Goal: Information Seeking & Learning: Check status

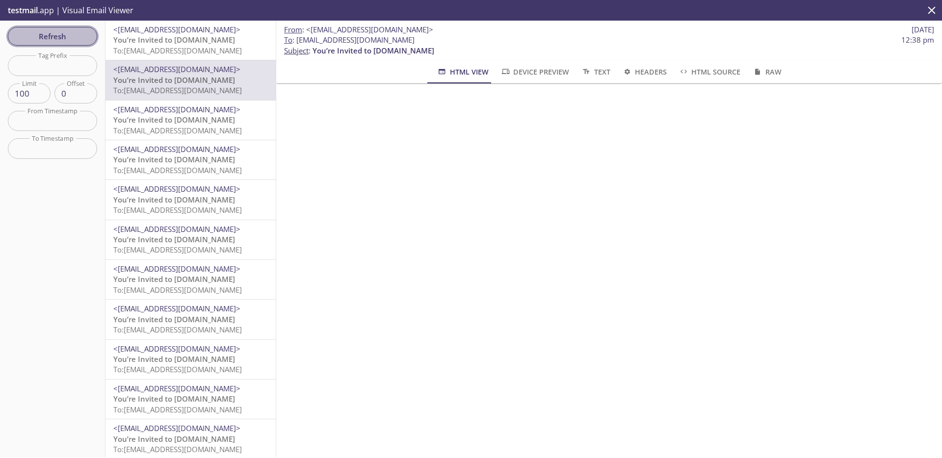
click at [60, 38] on span "Refresh" at bounding box center [53, 36] width 74 height 13
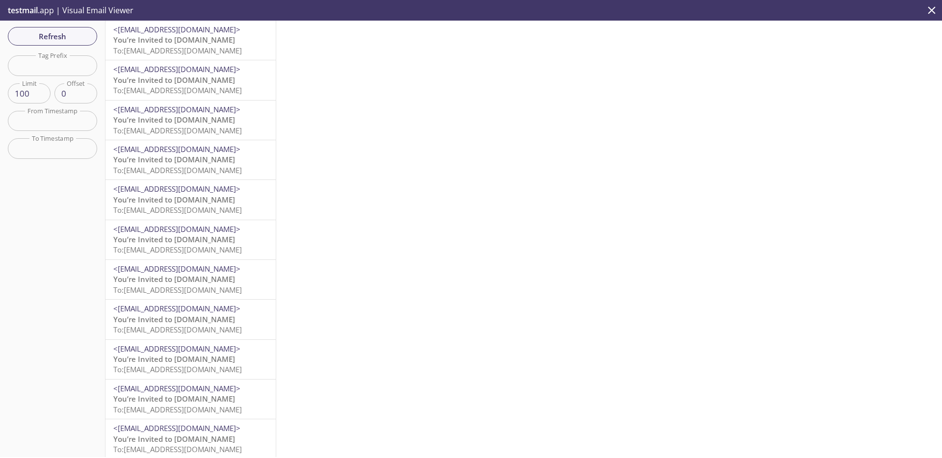
click at [211, 51] on span "To: admax.2025082717251708@inbox.testmail.app" at bounding box center [177, 51] width 128 height 10
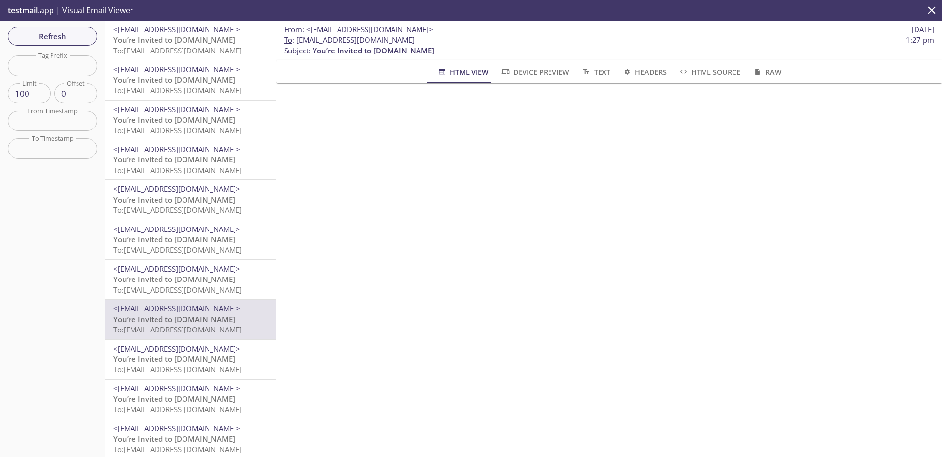
click at [190, 37] on span "You’re Invited to [DOMAIN_NAME]" at bounding box center [174, 40] width 122 height 10
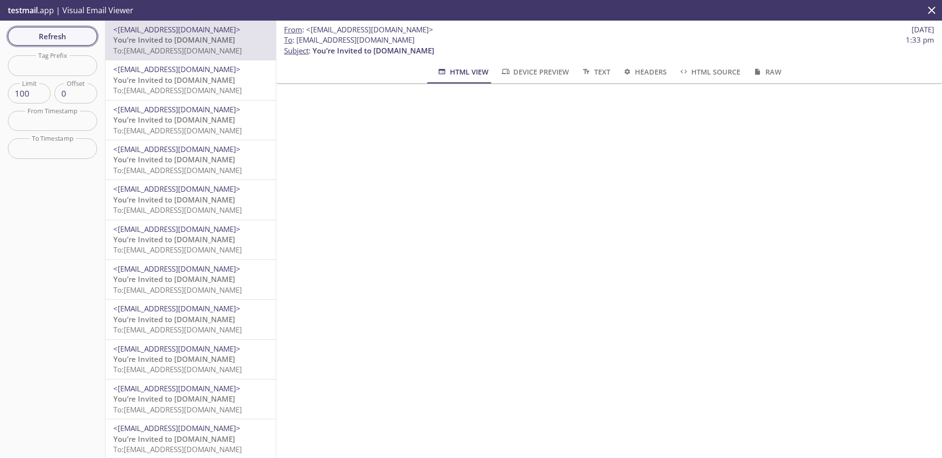
click at [76, 45] on button "Refresh" at bounding box center [52, 36] width 89 height 19
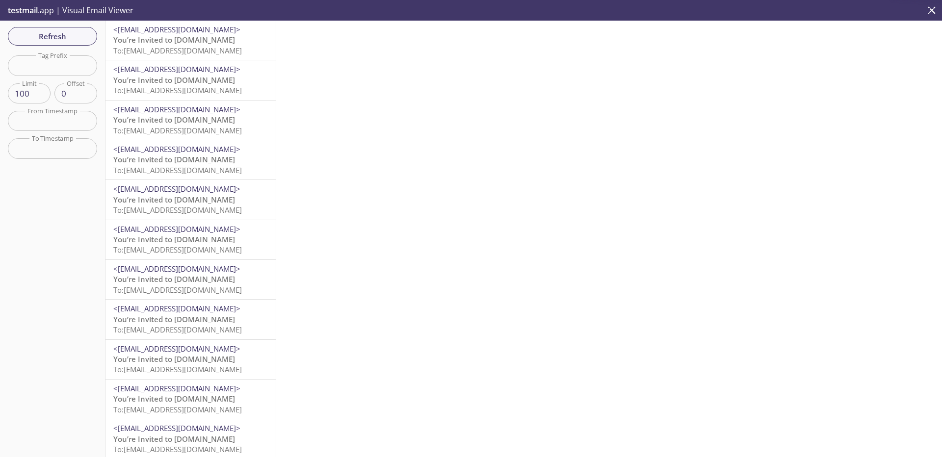
click at [214, 50] on span "To: admax.2908202501@inbox.testmail.app" at bounding box center [177, 51] width 128 height 10
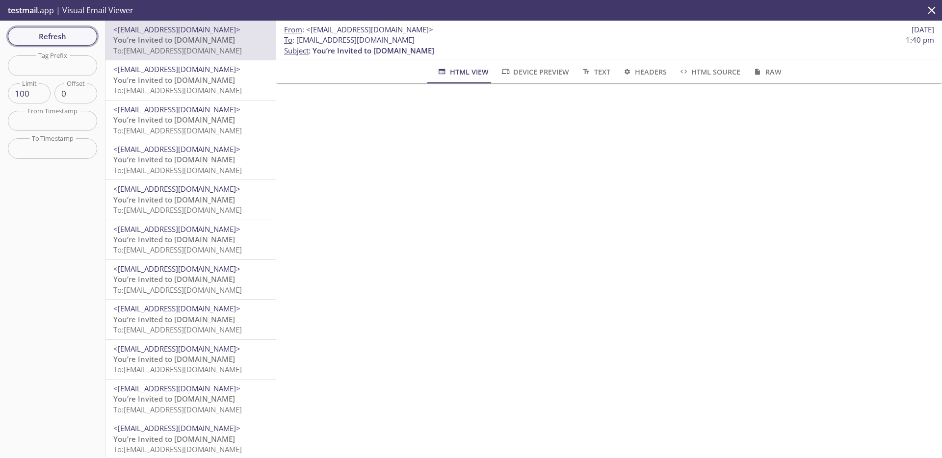
click at [56, 33] on span "Refresh" at bounding box center [53, 36] width 74 height 13
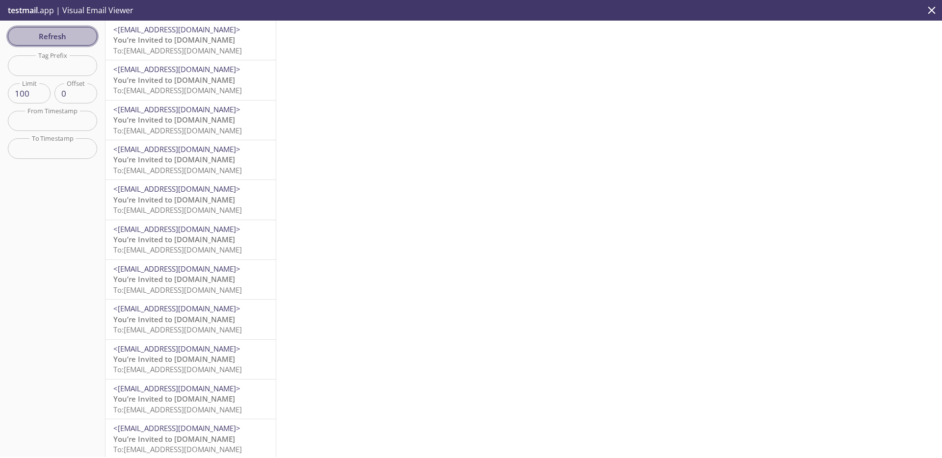
click at [56, 33] on span "Refresh" at bounding box center [53, 36] width 74 height 13
click at [73, 39] on span "Refresh" at bounding box center [53, 36] width 74 height 13
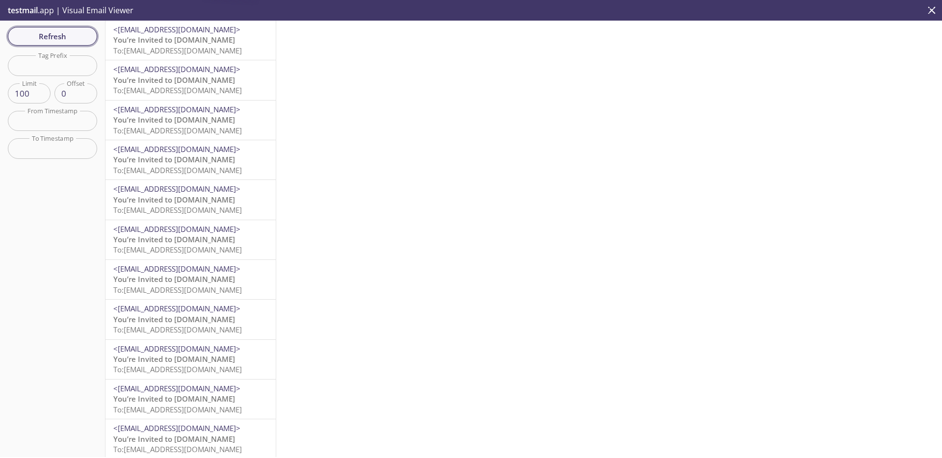
click at [73, 39] on span "Refresh" at bounding box center [53, 36] width 74 height 13
click at [63, 34] on span "Refresh" at bounding box center [53, 36] width 74 height 13
click at [67, 40] on span "Refresh" at bounding box center [53, 36] width 74 height 13
click at [77, 30] on span "Refresh" at bounding box center [53, 36] width 74 height 13
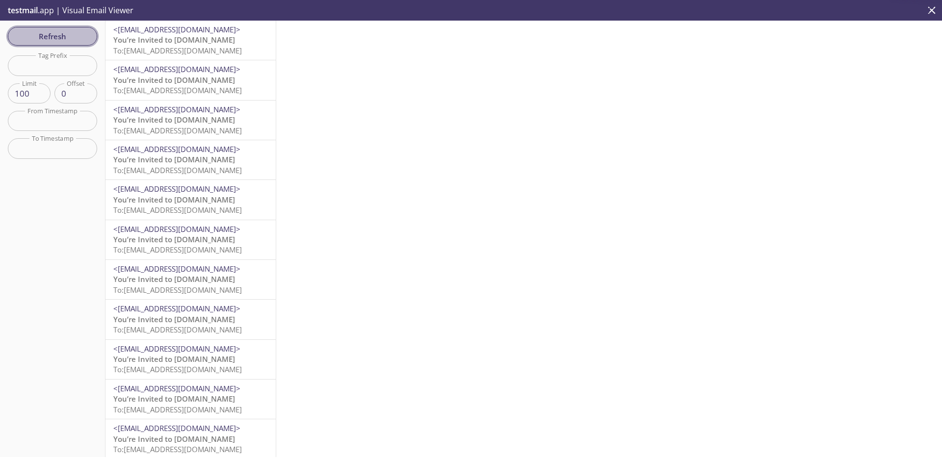
click at [77, 30] on span "Refresh" at bounding box center [53, 36] width 74 height 13
click at [85, 35] on span "Refresh" at bounding box center [53, 36] width 74 height 13
click at [83, 40] on span "Refresh" at bounding box center [53, 36] width 74 height 13
click at [63, 38] on span "Refresh" at bounding box center [53, 36] width 74 height 13
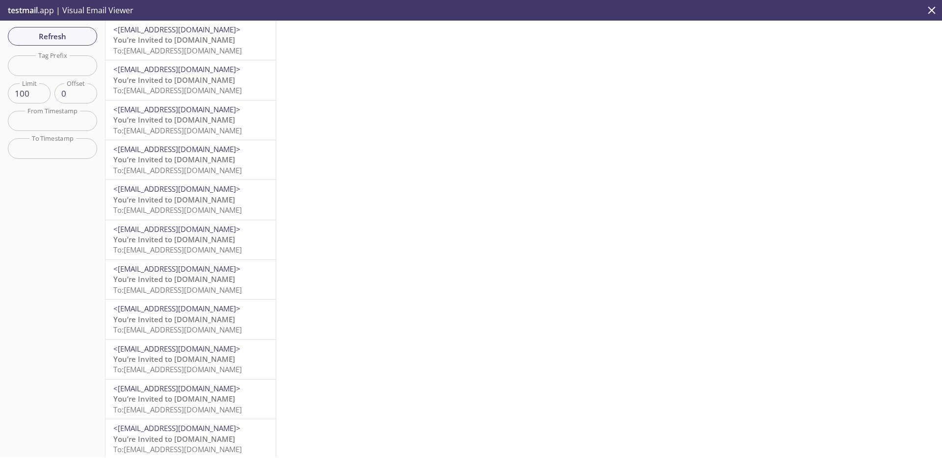
click at [214, 53] on span "To: [EMAIL_ADDRESS][DOMAIN_NAME]" at bounding box center [177, 51] width 128 height 10
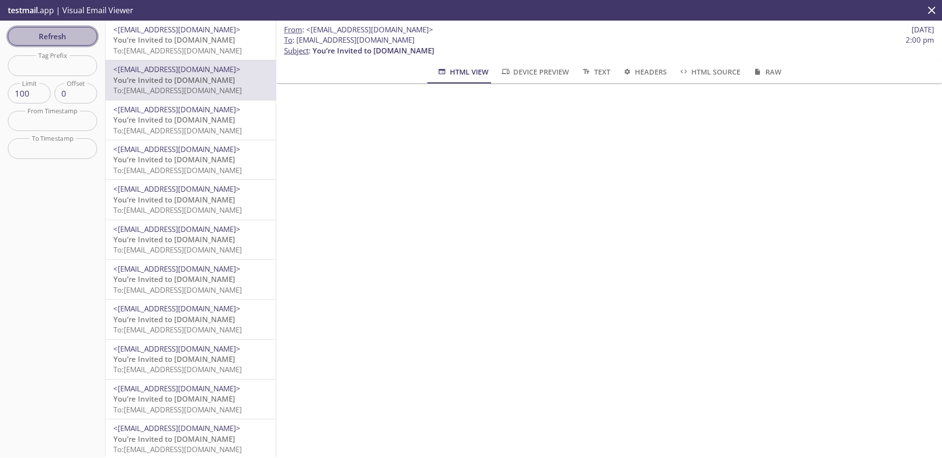
click at [49, 27] on button "Refresh" at bounding box center [52, 36] width 89 height 19
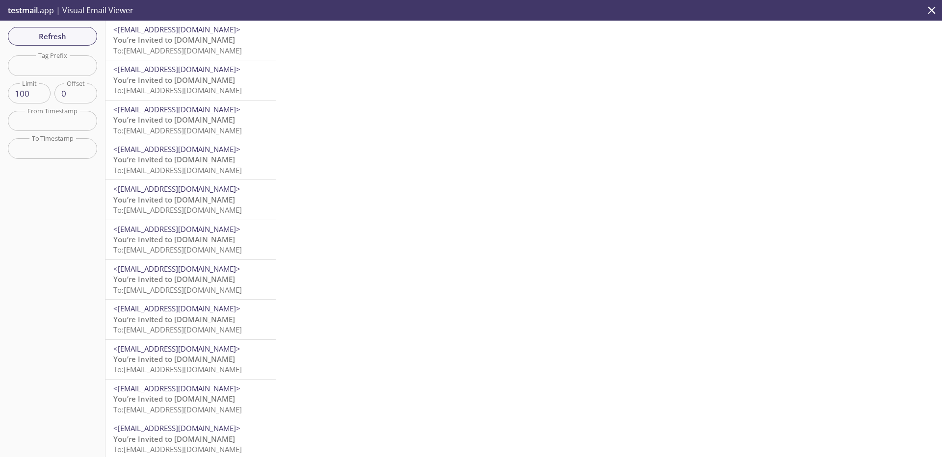
click at [223, 40] on p "You’re Invited to [DOMAIN_NAME] To: [EMAIL_ADDRESS][DOMAIN_NAME]" at bounding box center [190, 45] width 154 height 21
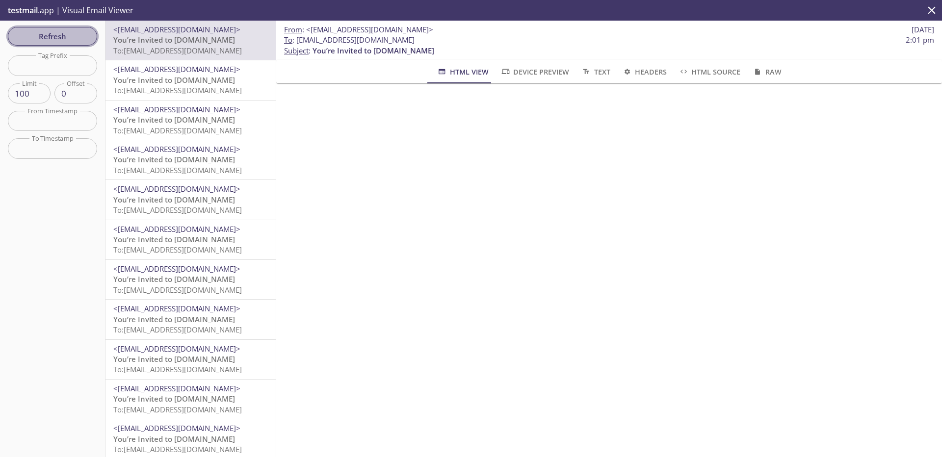
click at [80, 42] on span "Refresh" at bounding box center [53, 36] width 74 height 13
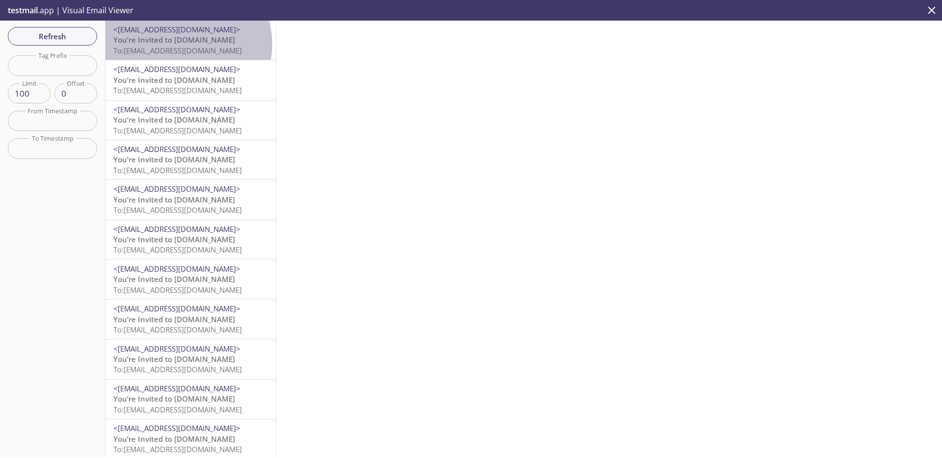
click at [183, 44] on span "You’re Invited to [DOMAIN_NAME]" at bounding box center [174, 40] width 122 height 10
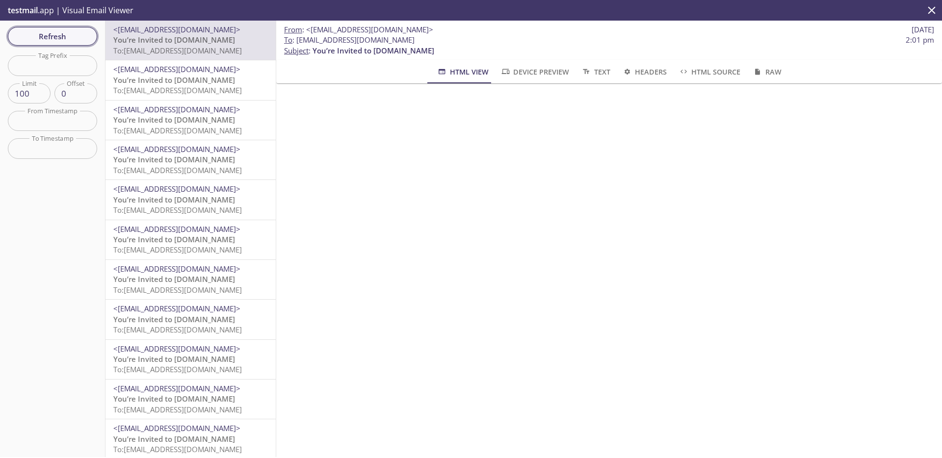
click at [59, 43] on button "Refresh" at bounding box center [52, 36] width 89 height 19
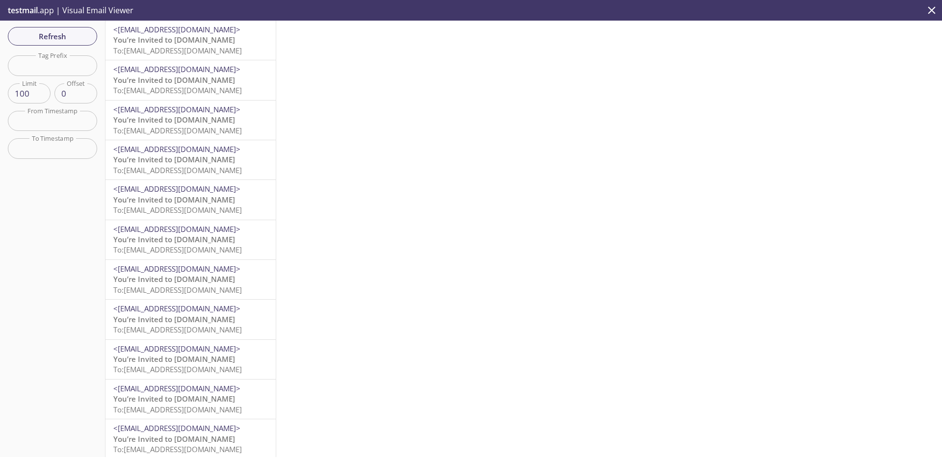
click at [154, 69] on span "<[EMAIL_ADDRESS][DOMAIN_NAME]>" at bounding box center [176, 69] width 127 height 10
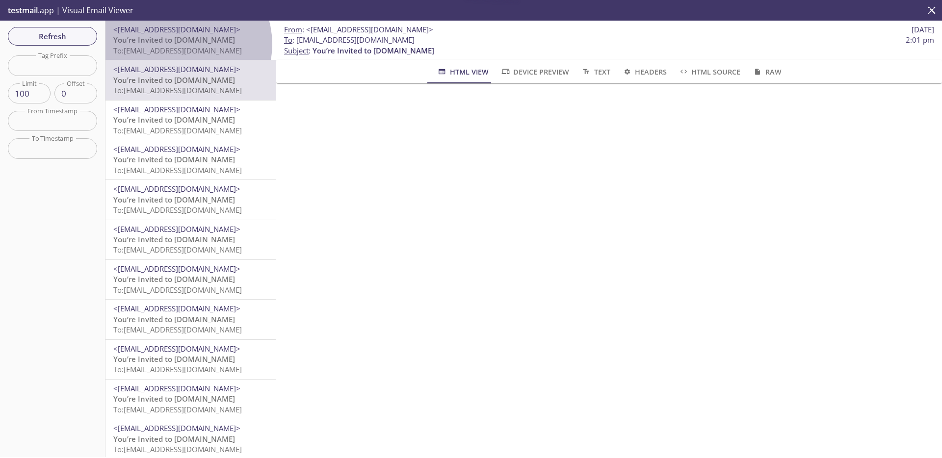
click at [184, 44] on span "You’re Invited to [DOMAIN_NAME]" at bounding box center [174, 40] width 122 height 10
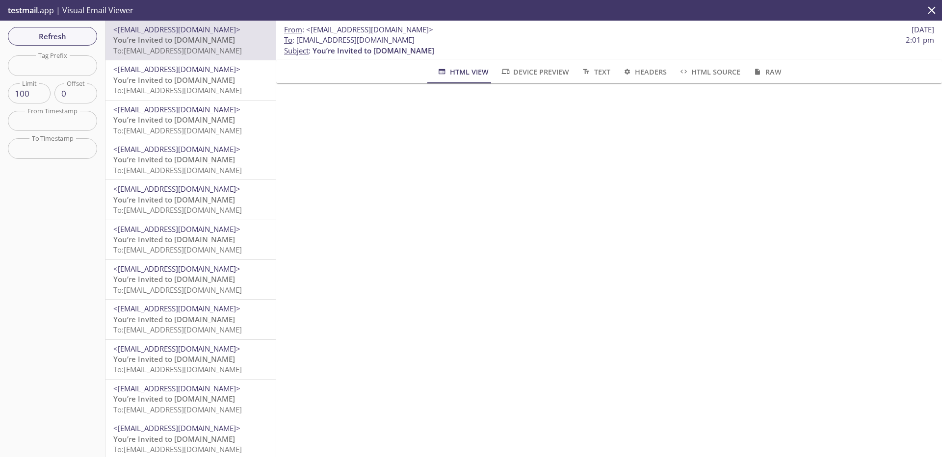
click at [201, 77] on span "You’re Invited to [DOMAIN_NAME]" at bounding box center [174, 80] width 122 height 10
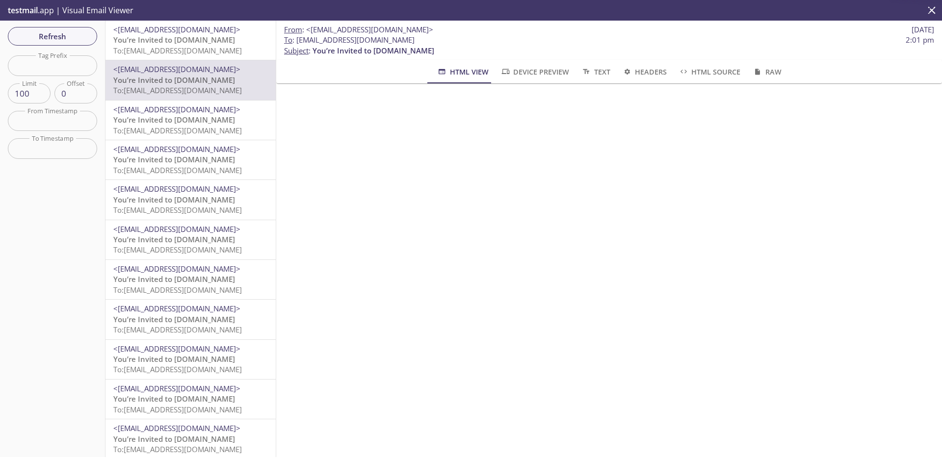
click at [190, 118] on span "You’re Invited to [DOMAIN_NAME]" at bounding box center [174, 120] width 122 height 10
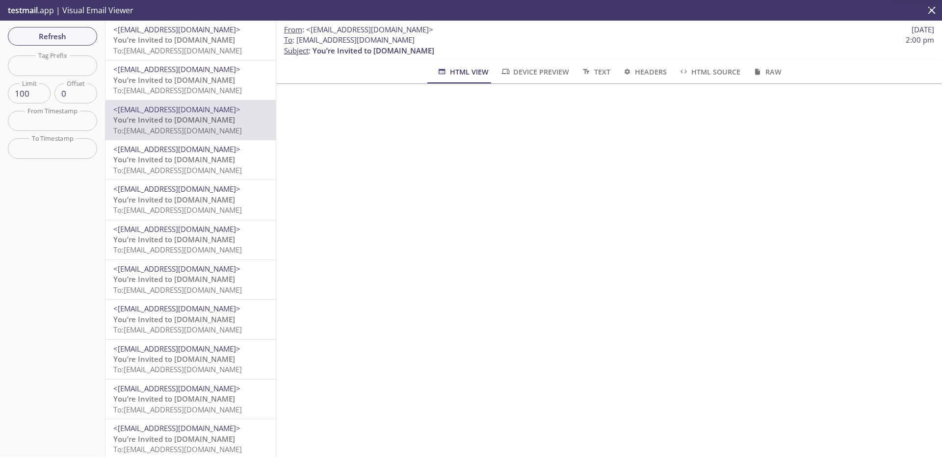
click at [211, 82] on p "You’re Invited to [DOMAIN_NAME] To: [EMAIL_ADDRESS][DOMAIN_NAME]" at bounding box center [190, 85] width 154 height 21
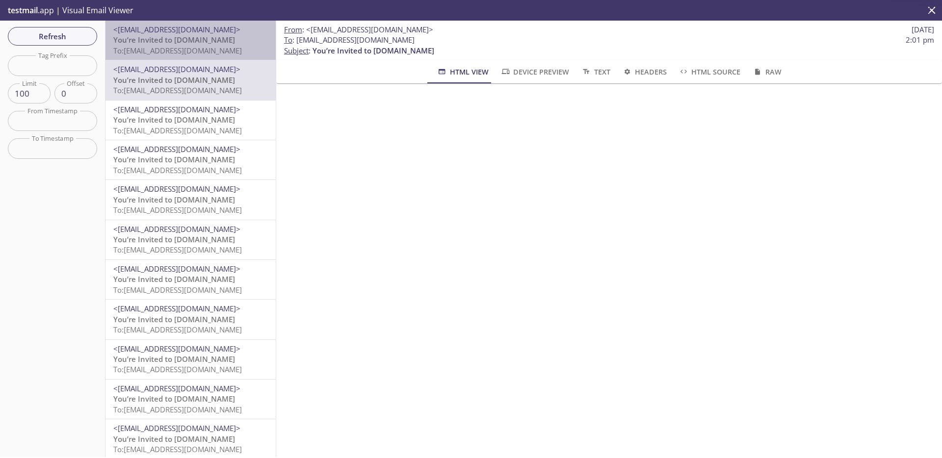
click at [216, 51] on span "To: [EMAIL_ADDRESS][DOMAIN_NAME]" at bounding box center [177, 51] width 128 height 10
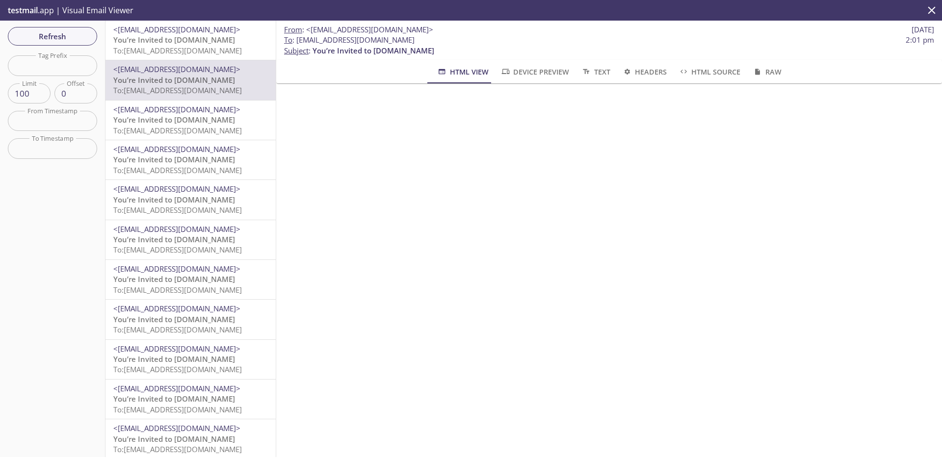
click at [202, 34] on span "<[EMAIL_ADDRESS][DOMAIN_NAME]>" at bounding box center [176, 30] width 127 height 10
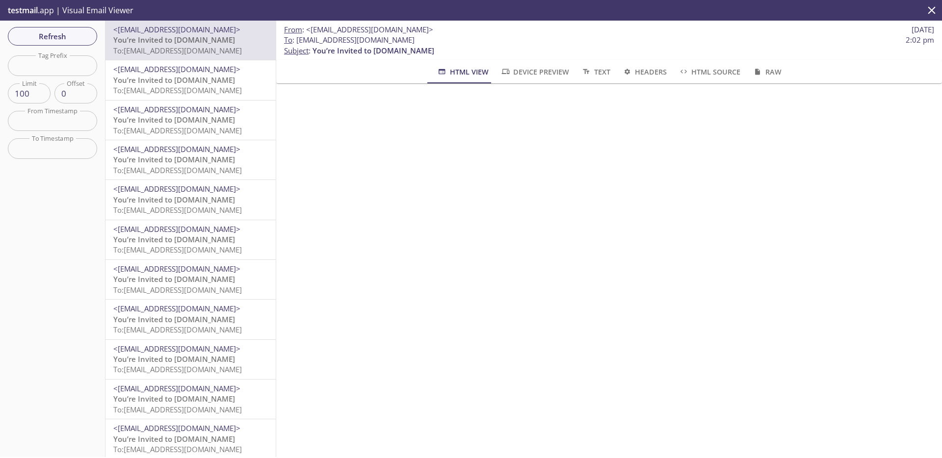
click at [233, 89] on span "To: [EMAIL_ADDRESS][DOMAIN_NAME]" at bounding box center [177, 90] width 128 height 10
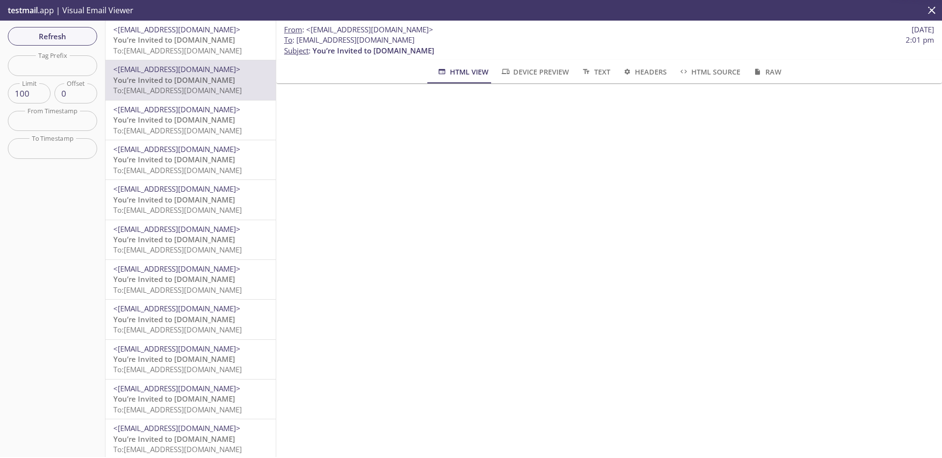
click at [222, 122] on p "You’re Invited to [DOMAIN_NAME] To: [EMAIL_ADDRESS][DOMAIN_NAME]" at bounding box center [190, 125] width 154 height 21
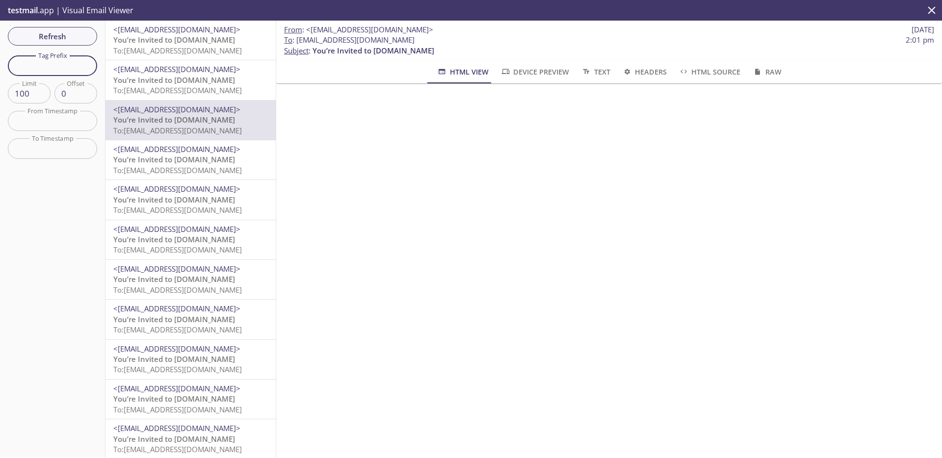
click at [48, 59] on input "text" at bounding box center [52, 65] width 89 height 20
click at [59, 40] on span "Refresh" at bounding box center [53, 36] width 74 height 13
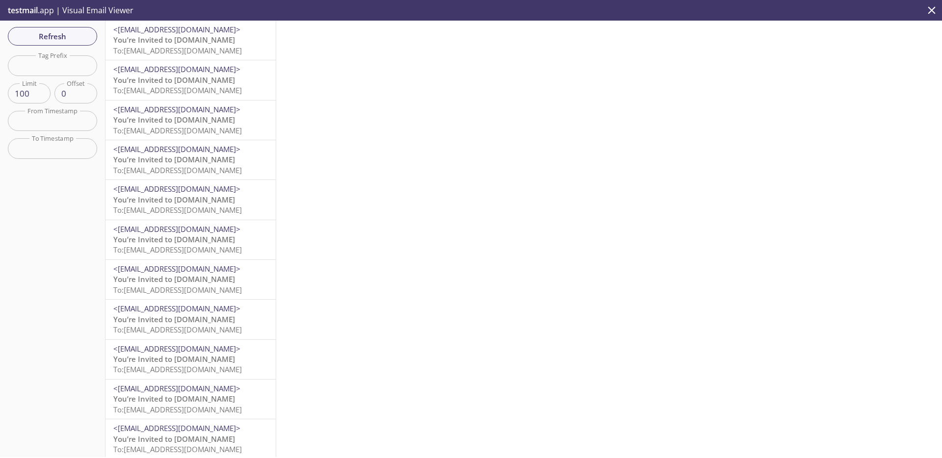
click at [198, 47] on span "To: [EMAIL_ADDRESS][DOMAIN_NAME]" at bounding box center [177, 51] width 128 height 10
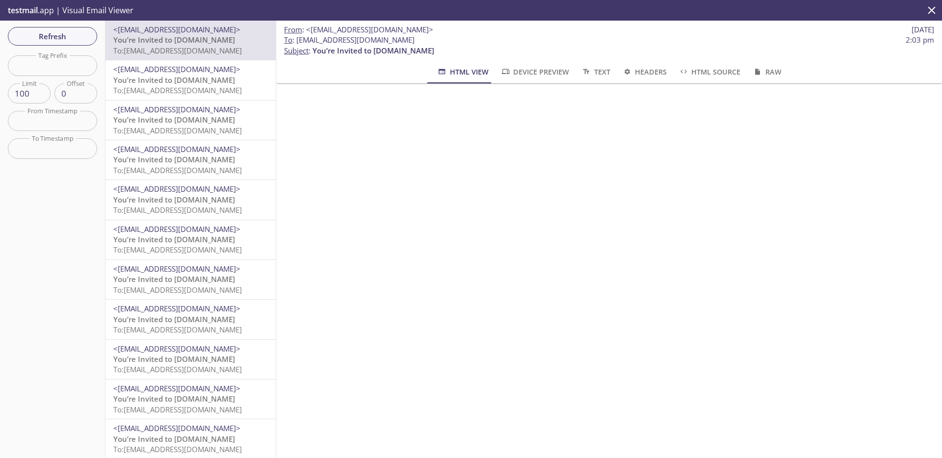
click at [81, 63] on input "text" at bounding box center [52, 65] width 89 height 20
paste input "2025090214031009"
type input "2025090214031009"
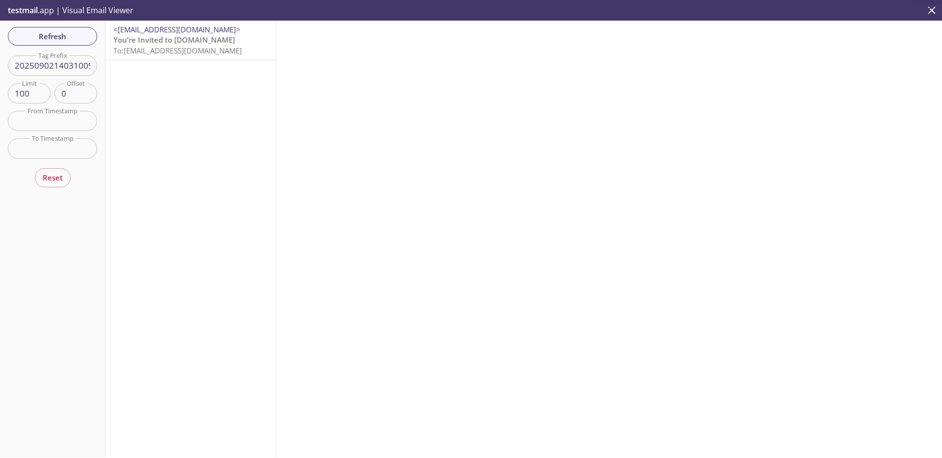
click at [191, 56] on div "<[EMAIL_ADDRESS][DOMAIN_NAME]> You’re Invited to [DOMAIN_NAME] To: [EMAIL_ADDRE…" at bounding box center [190, 40] width 170 height 39
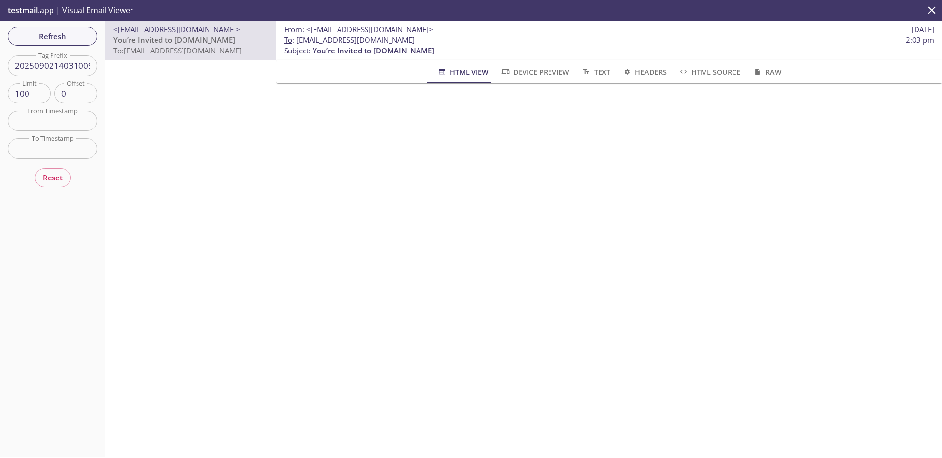
scroll to position [55, 0]
click at [93, 37] on button "Refresh" at bounding box center [52, 36] width 89 height 19
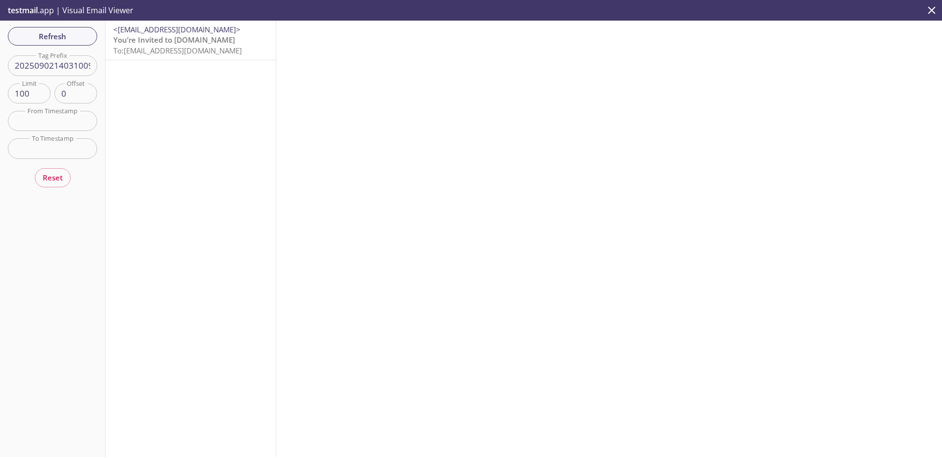
click at [67, 68] on input "2025090214031009" at bounding box center [52, 65] width 89 height 20
click at [131, 80] on div "<[EMAIL_ADDRESS][DOMAIN_NAME]> You’re Invited to [DOMAIN_NAME] To: [EMAIL_ADDRE…" at bounding box center [190, 239] width 171 height 436
click at [77, 34] on div "Refresh Filters Tag Prefix Tag Prefix Limit 100 Limit Offset 0 Offset From Time…" at bounding box center [52, 239] width 105 height 436
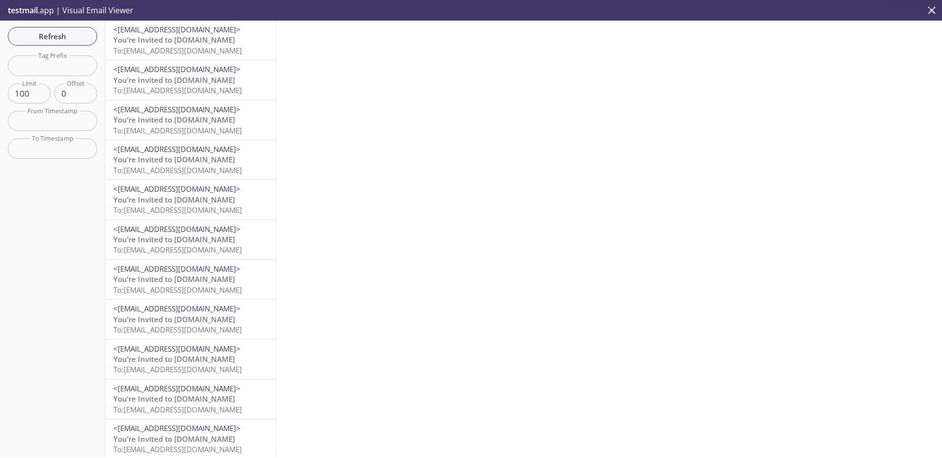
click at [187, 41] on span "You’re Invited to [DOMAIN_NAME]" at bounding box center [174, 40] width 122 height 10
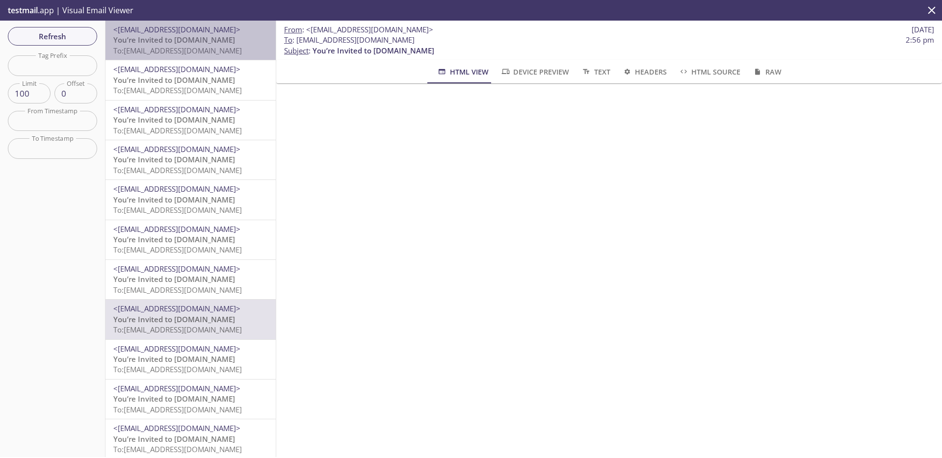
click at [210, 39] on p "You’re Invited to [DOMAIN_NAME] To: [EMAIL_ADDRESS][DOMAIN_NAME]" at bounding box center [190, 45] width 154 height 21
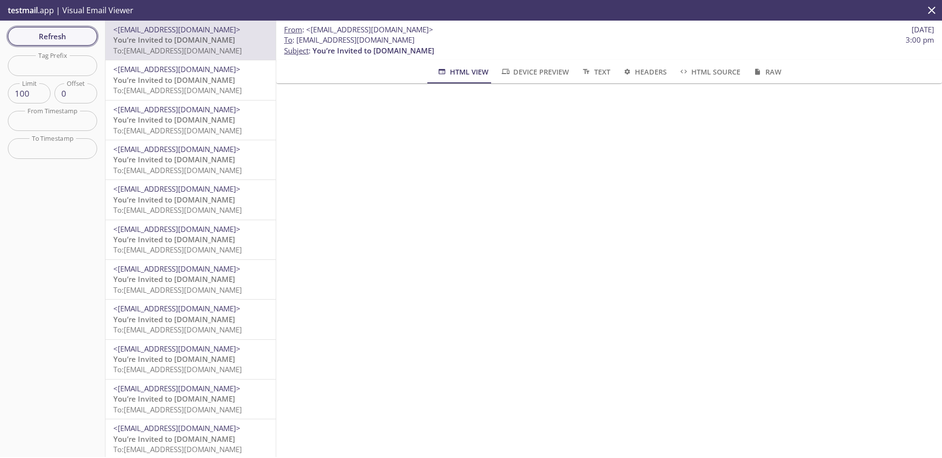
click at [78, 38] on span "Refresh" at bounding box center [53, 36] width 74 height 13
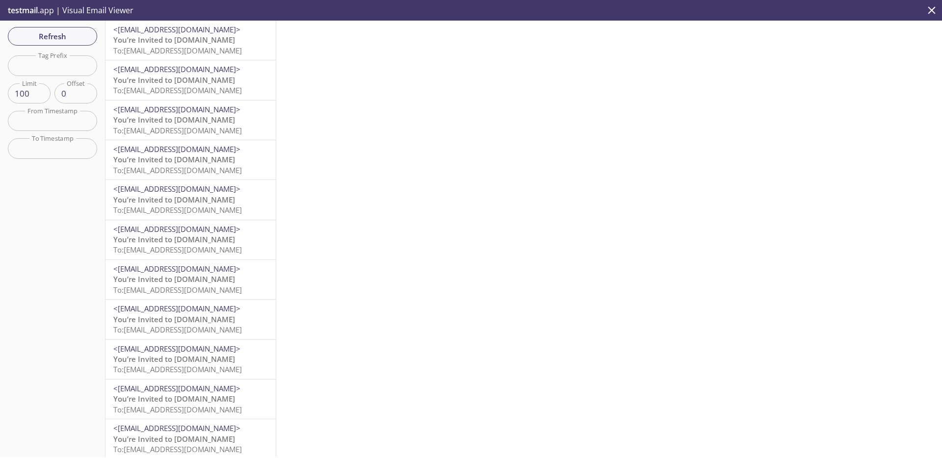
click at [184, 53] on span "To: [EMAIL_ADDRESS][DOMAIN_NAME]" at bounding box center [177, 51] width 128 height 10
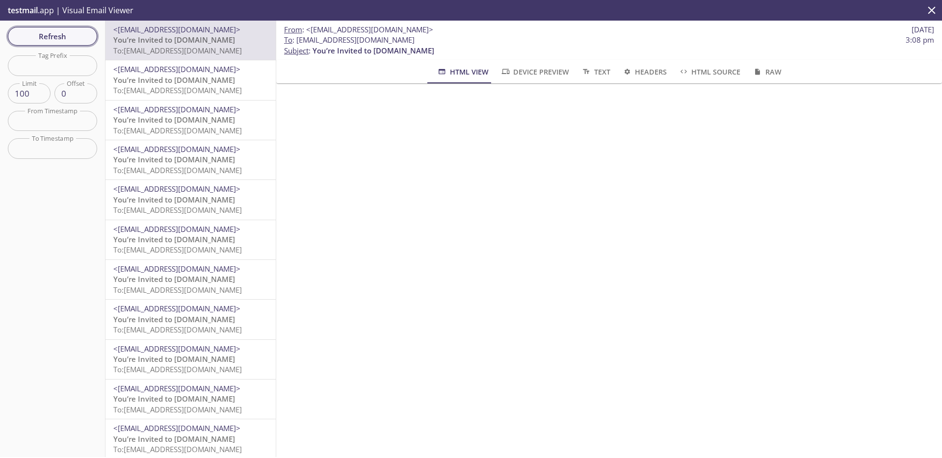
click at [62, 37] on span "Refresh" at bounding box center [53, 36] width 74 height 13
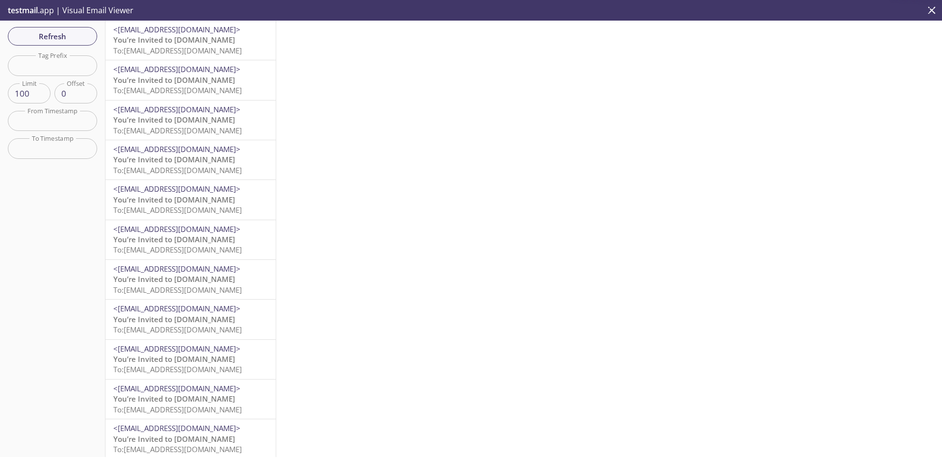
click at [190, 47] on span "To: [EMAIL_ADDRESS][DOMAIN_NAME]" at bounding box center [177, 51] width 128 height 10
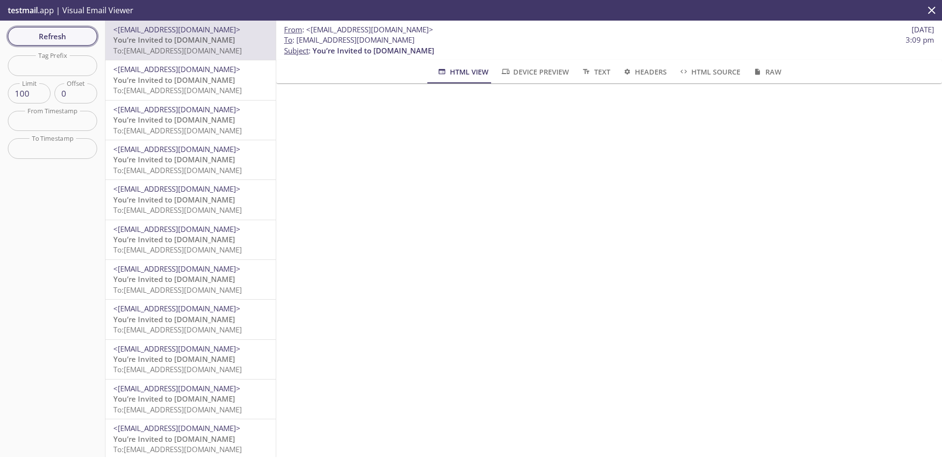
click at [89, 38] on button "Refresh" at bounding box center [52, 36] width 89 height 19
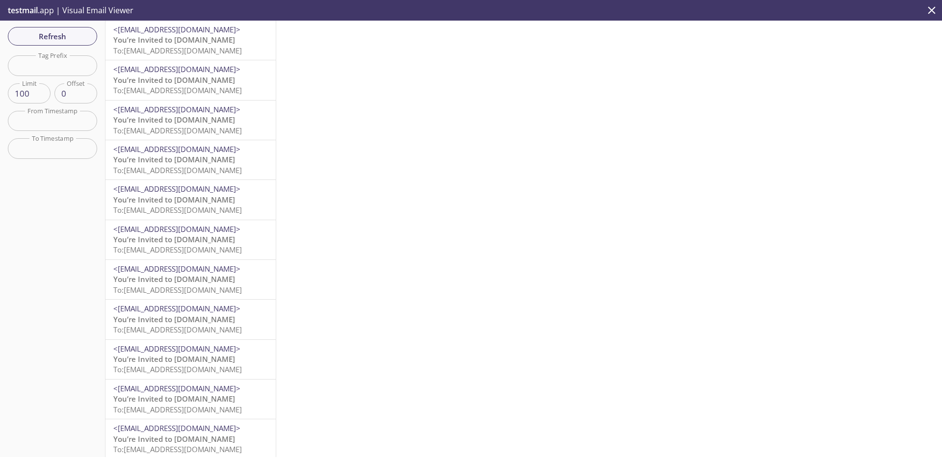
click at [221, 48] on span "To: [EMAIL_ADDRESS][DOMAIN_NAME]" at bounding box center [177, 51] width 128 height 10
